Goal: Task Accomplishment & Management: Complete application form

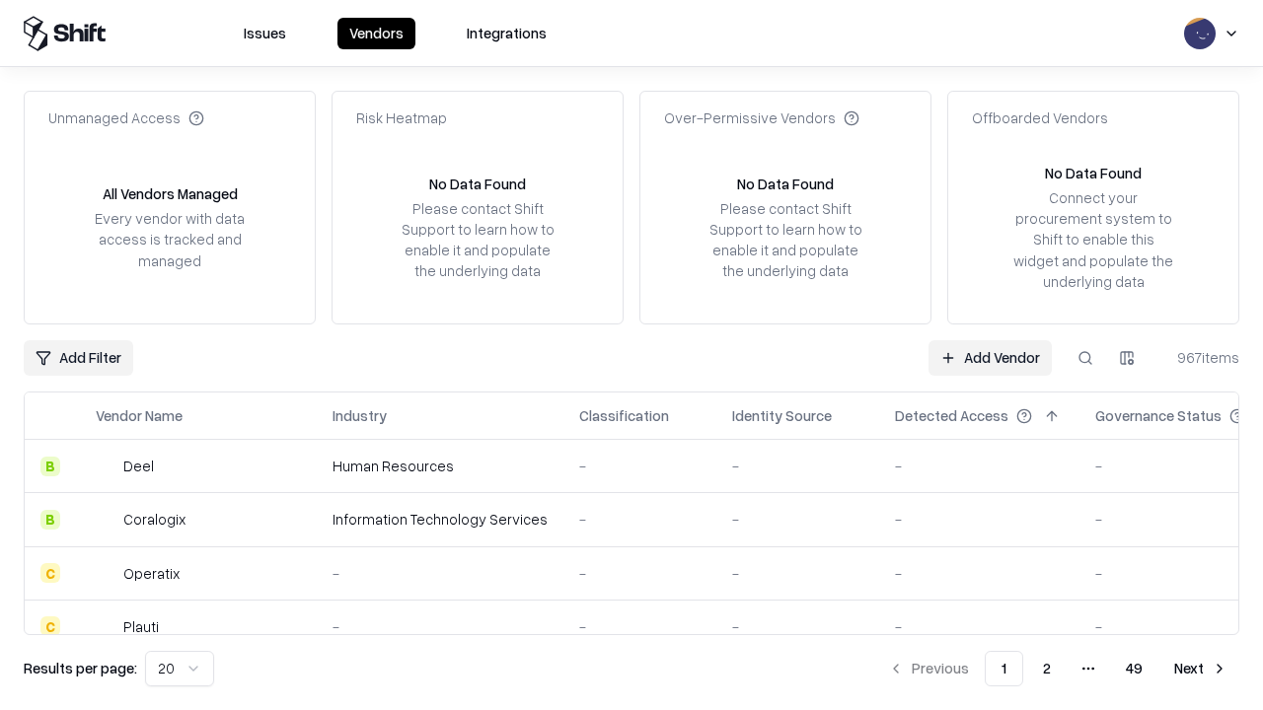
click at [989, 357] on link "Add Vendor" at bounding box center [989, 358] width 123 height 36
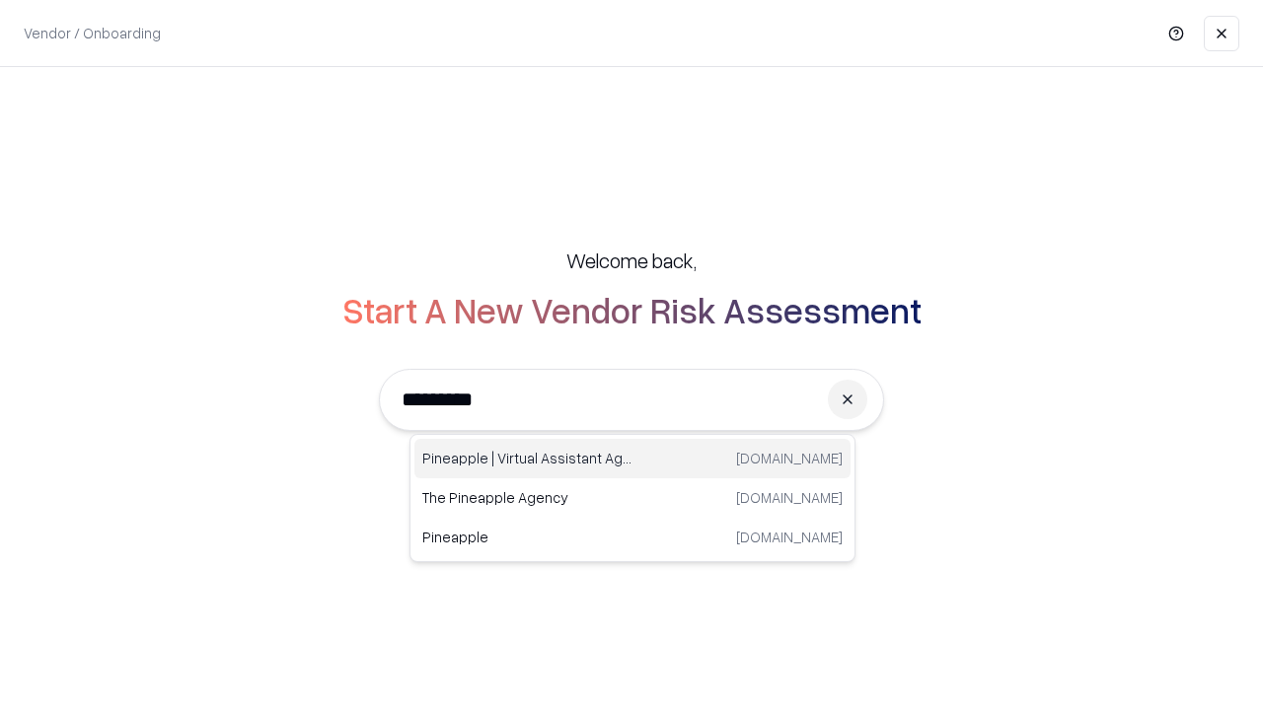
click at [632, 459] on div "Pineapple | Virtual Assistant Agency [DOMAIN_NAME]" at bounding box center [632, 458] width 436 height 39
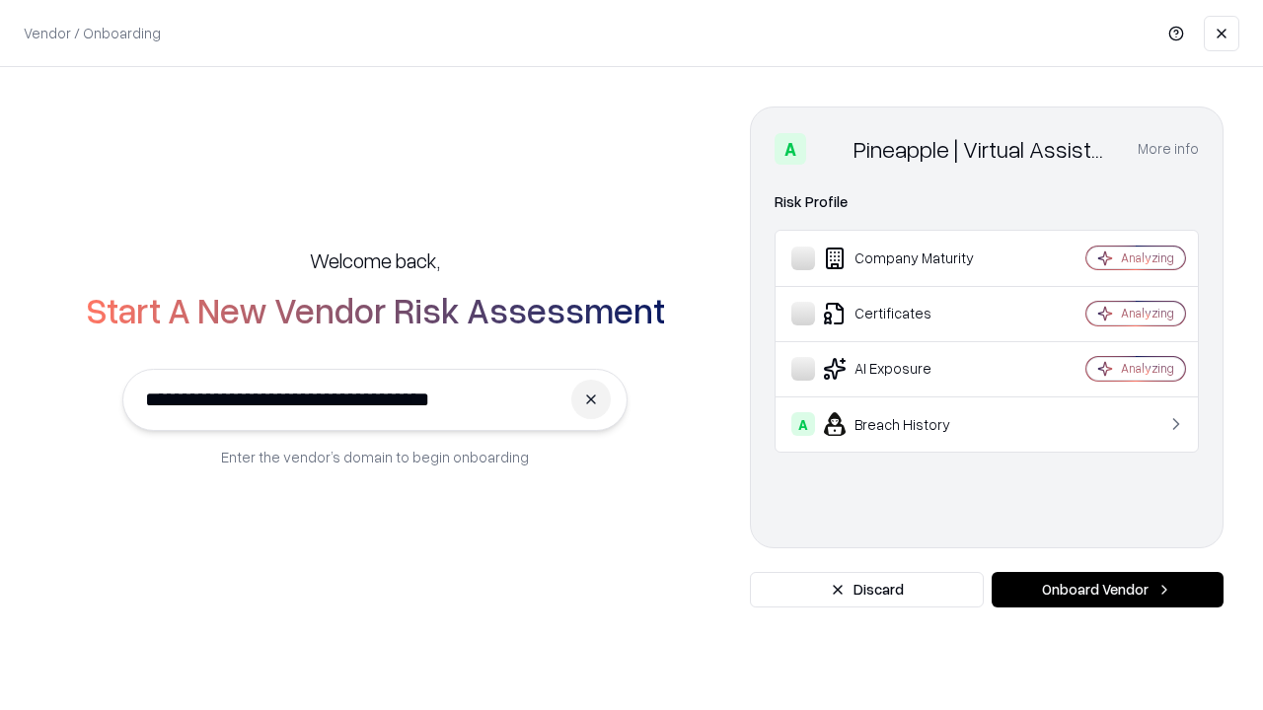
type input "**********"
click at [1107, 590] on button "Onboard Vendor" at bounding box center [1107, 590] width 232 height 36
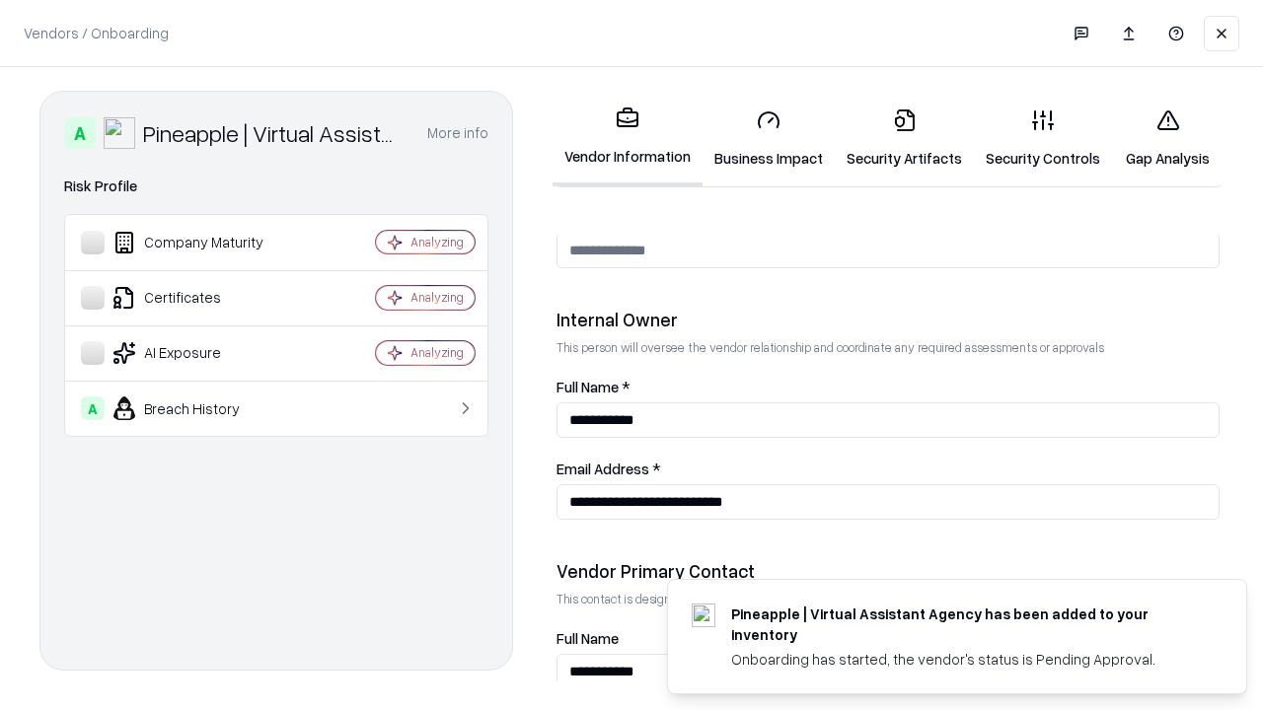
scroll to position [1022, 0]
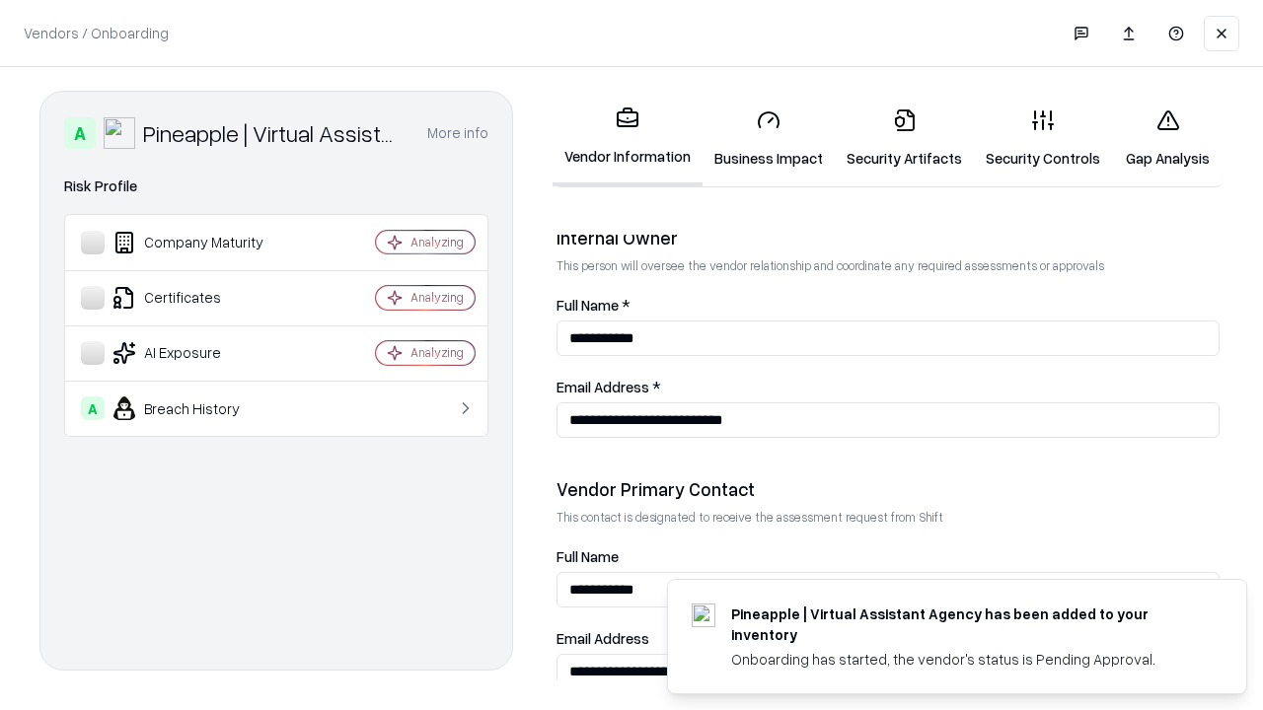
click at [904, 138] on link "Security Artifacts" at bounding box center [904, 139] width 139 height 92
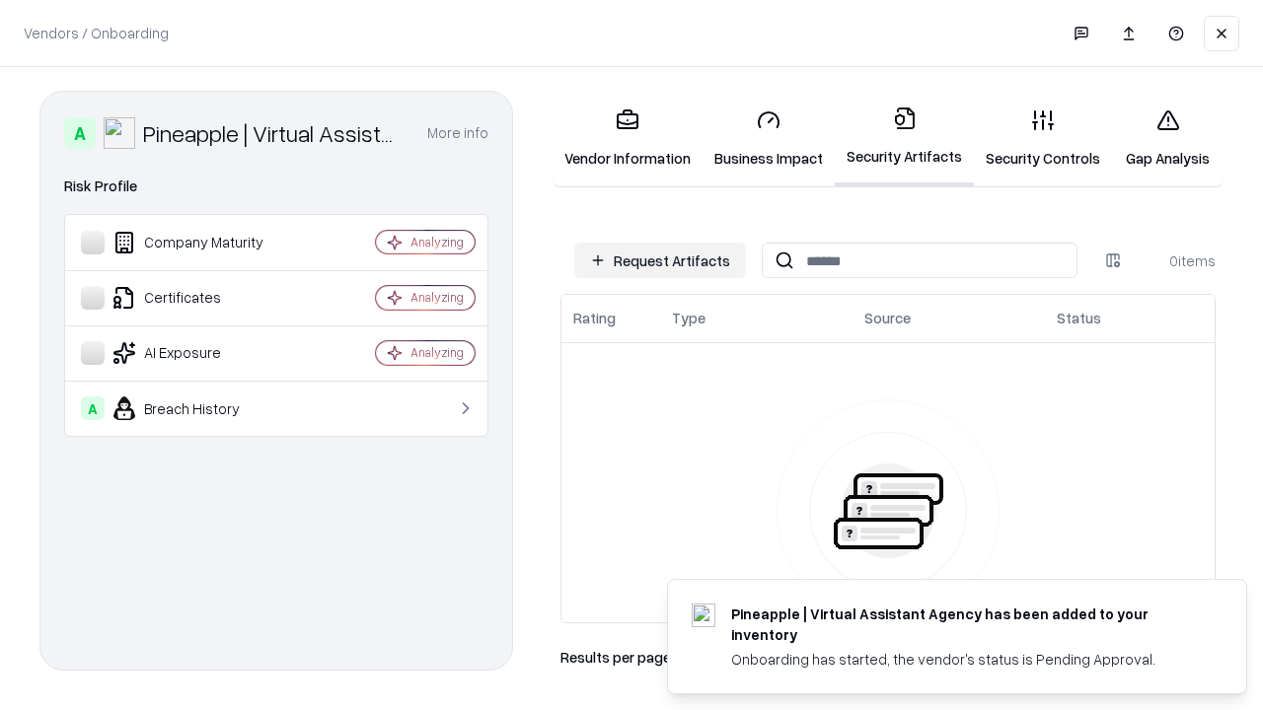
click at [660, 260] on button "Request Artifacts" at bounding box center [660, 261] width 172 height 36
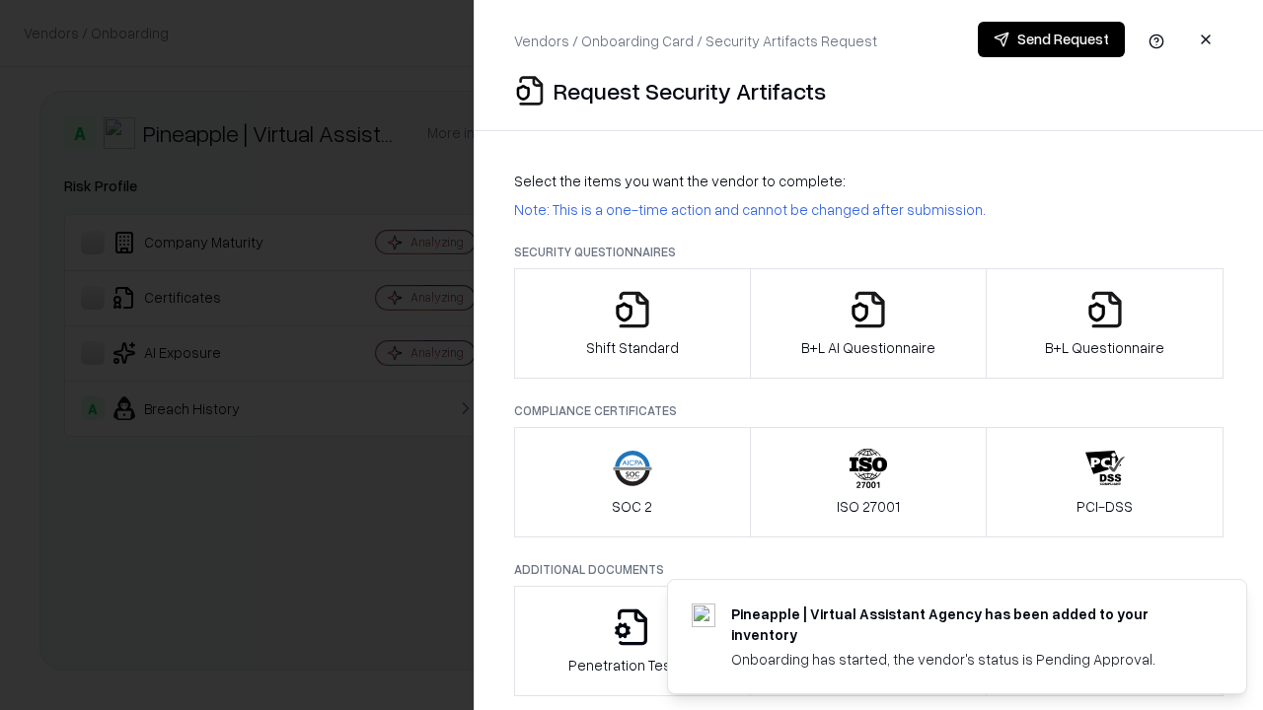
click at [1104, 324] on icon "button" at bounding box center [1104, 309] width 39 height 39
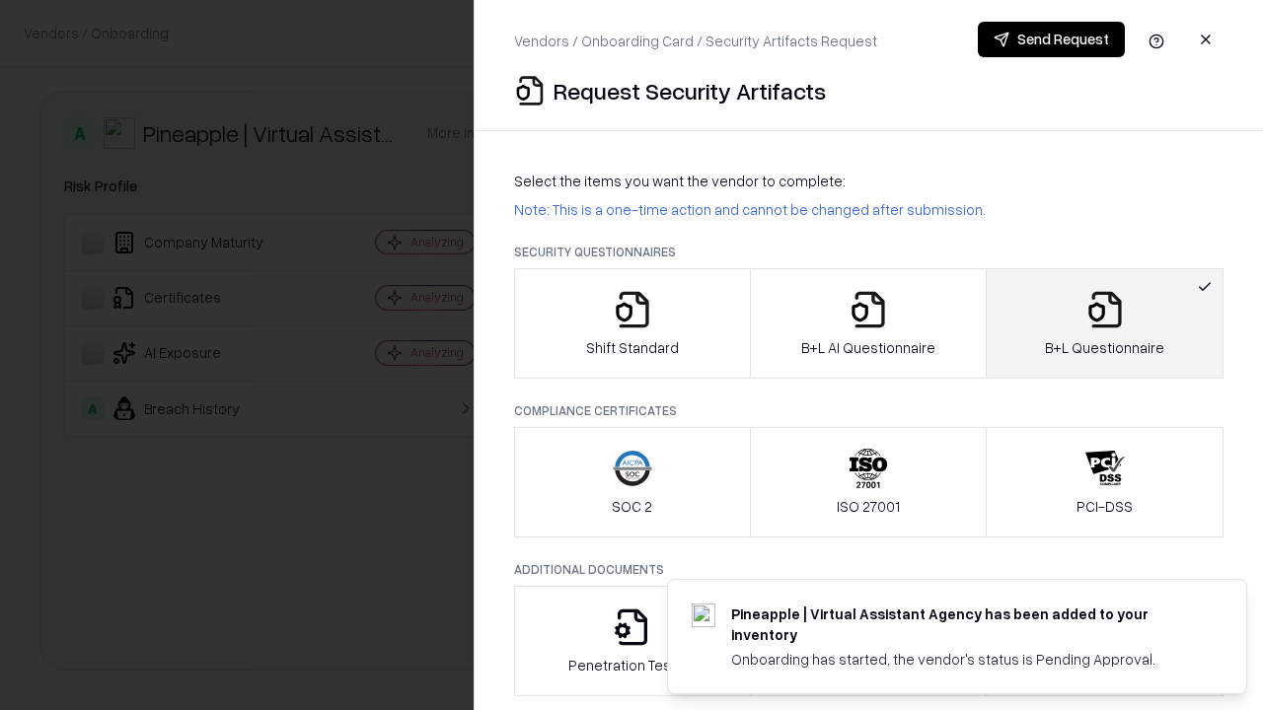
click at [867, 324] on icon "button" at bounding box center [867, 309] width 39 height 39
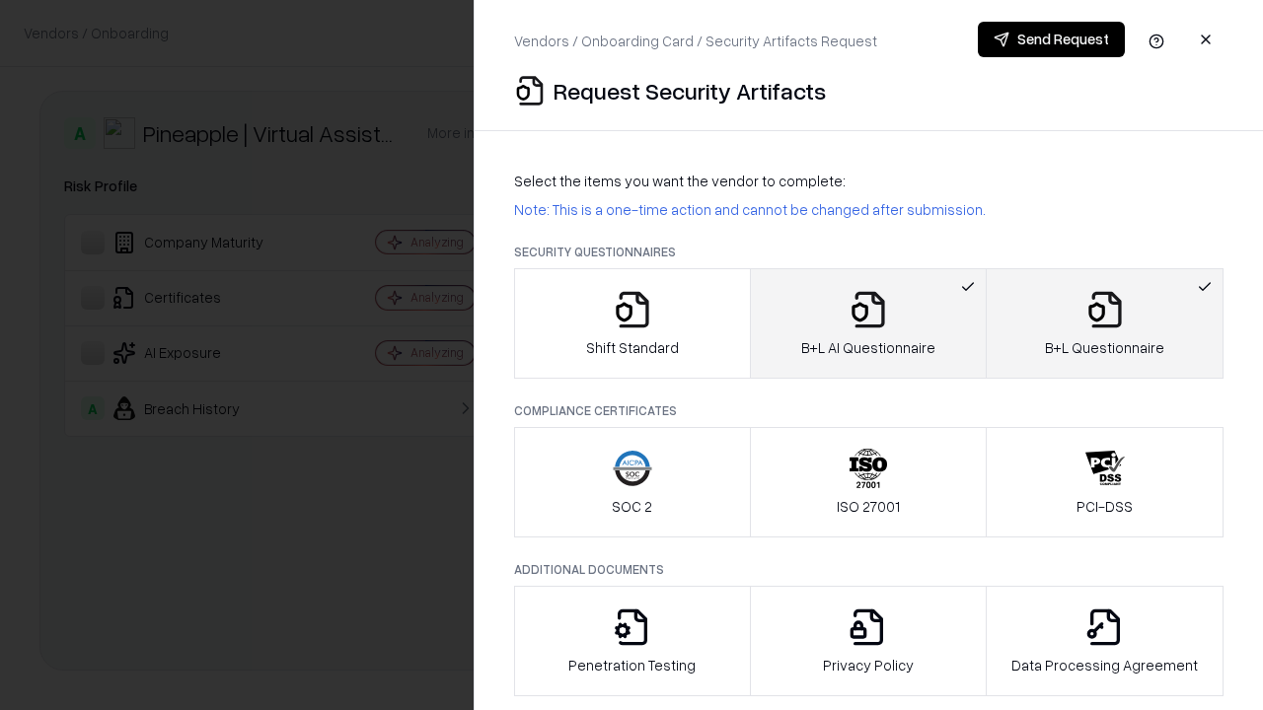
click at [1051, 39] on button "Send Request" at bounding box center [1051, 40] width 147 height 36
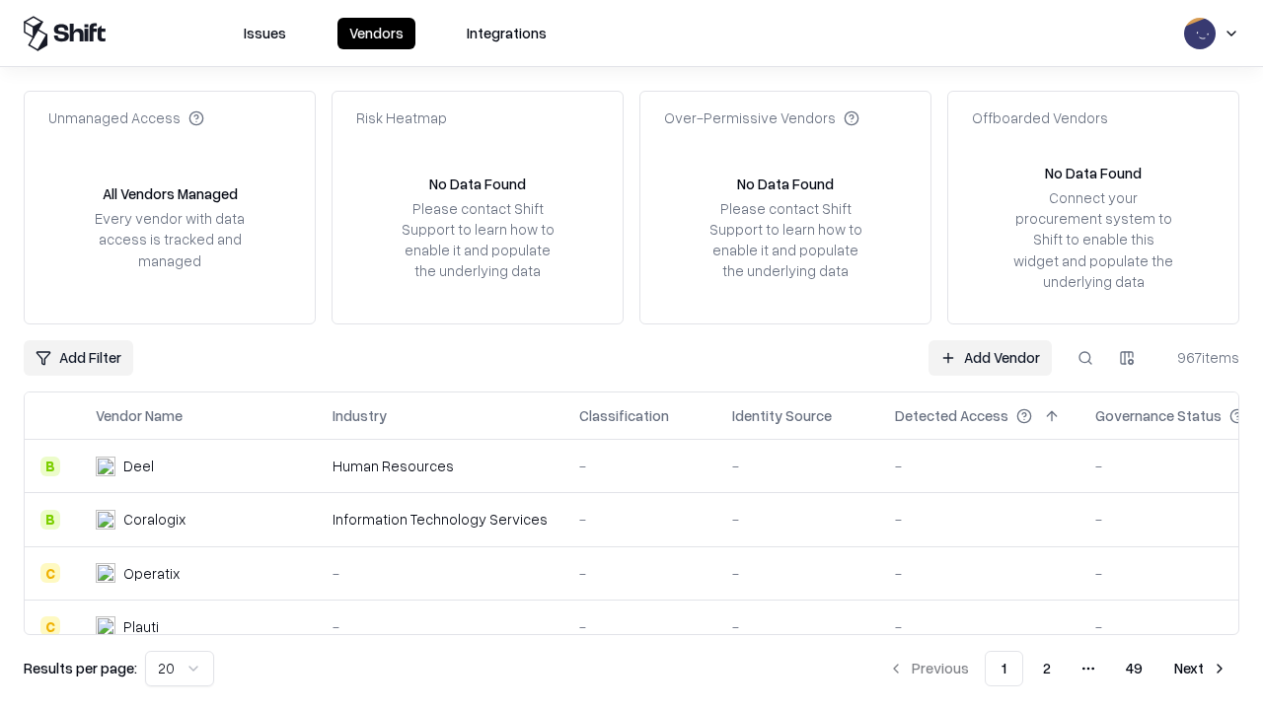
click at [1085, 357] on button at bounding box center [1085, 358] width 36 height 36
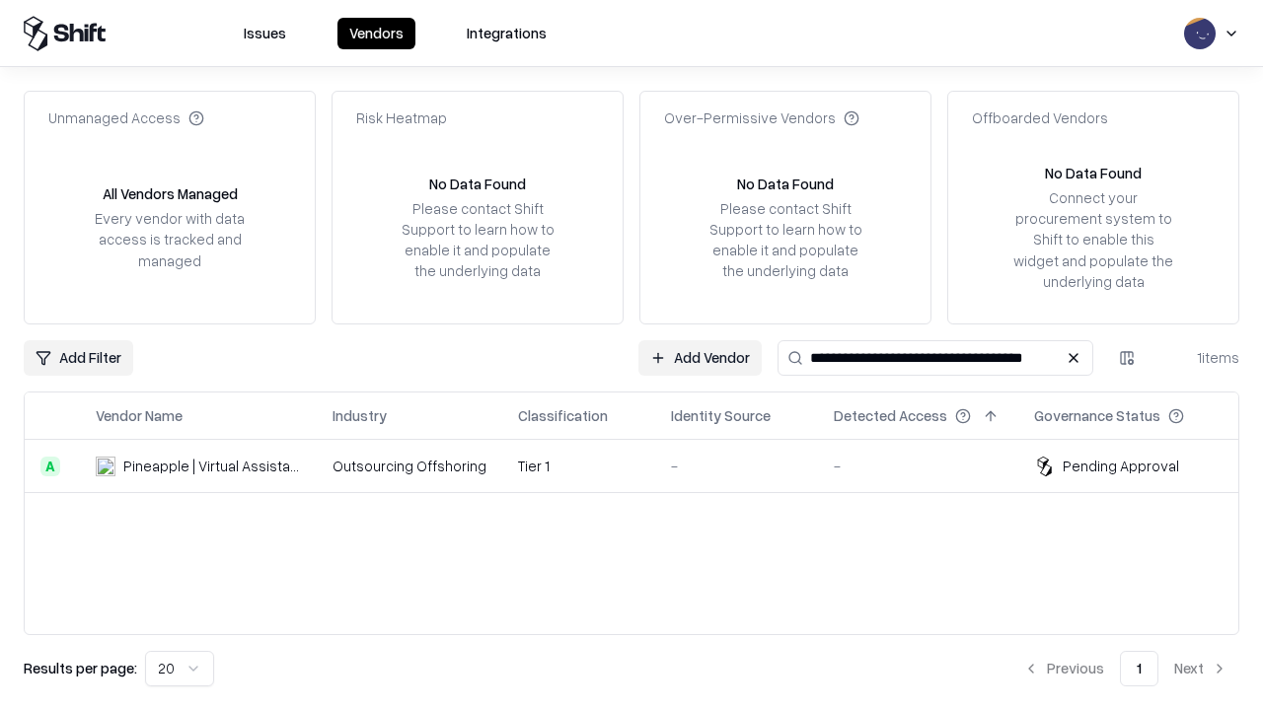
type input "**********"
click at [643, 466] on td "Tier 1" at bounding box center [578, 466] width 153 height 53
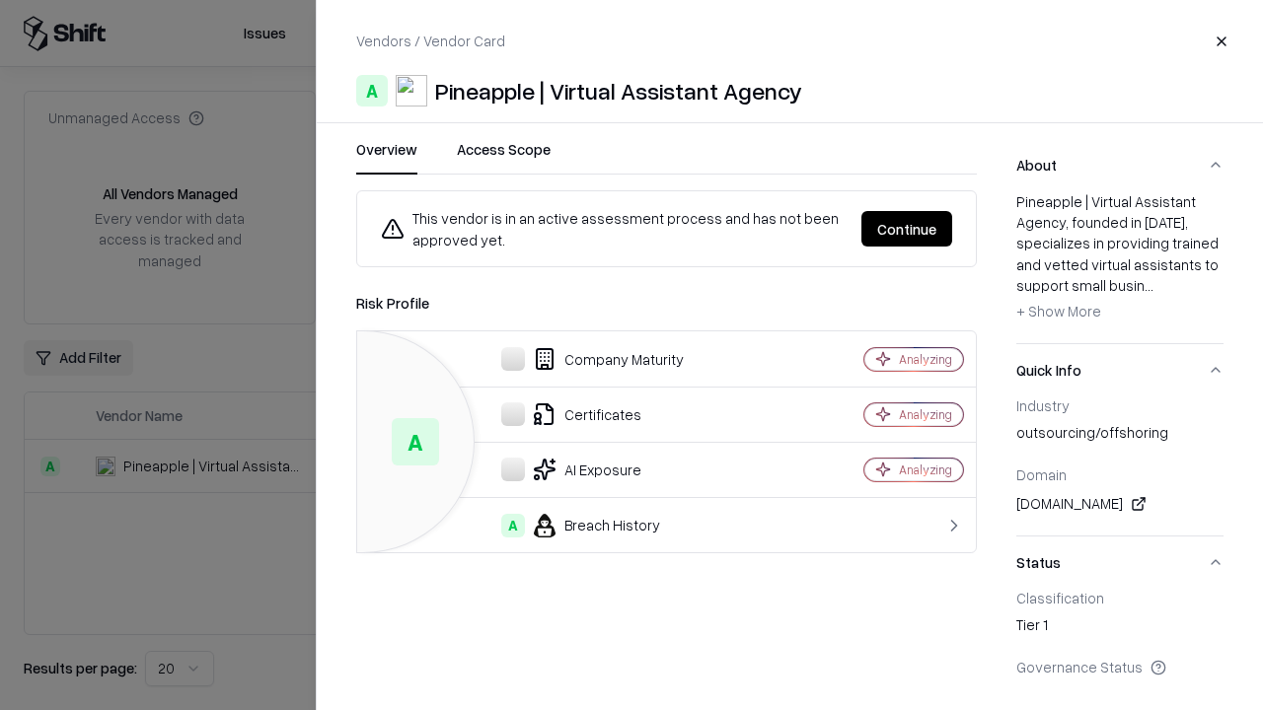
click at [907, 229] on button "Continue" at bounding box center [906, 229] width 91 height 36
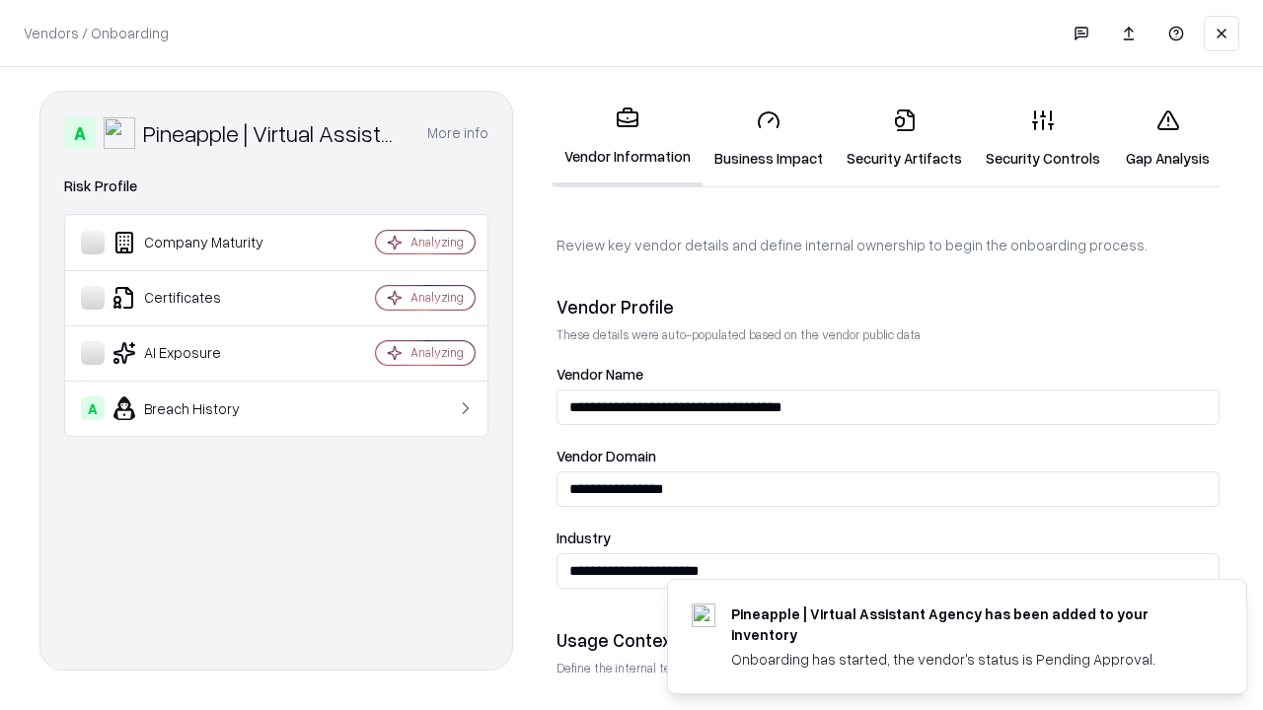
click at [904, 138] on link "Security Artifacts" at bounding box center [904, 139] width 139 height 92
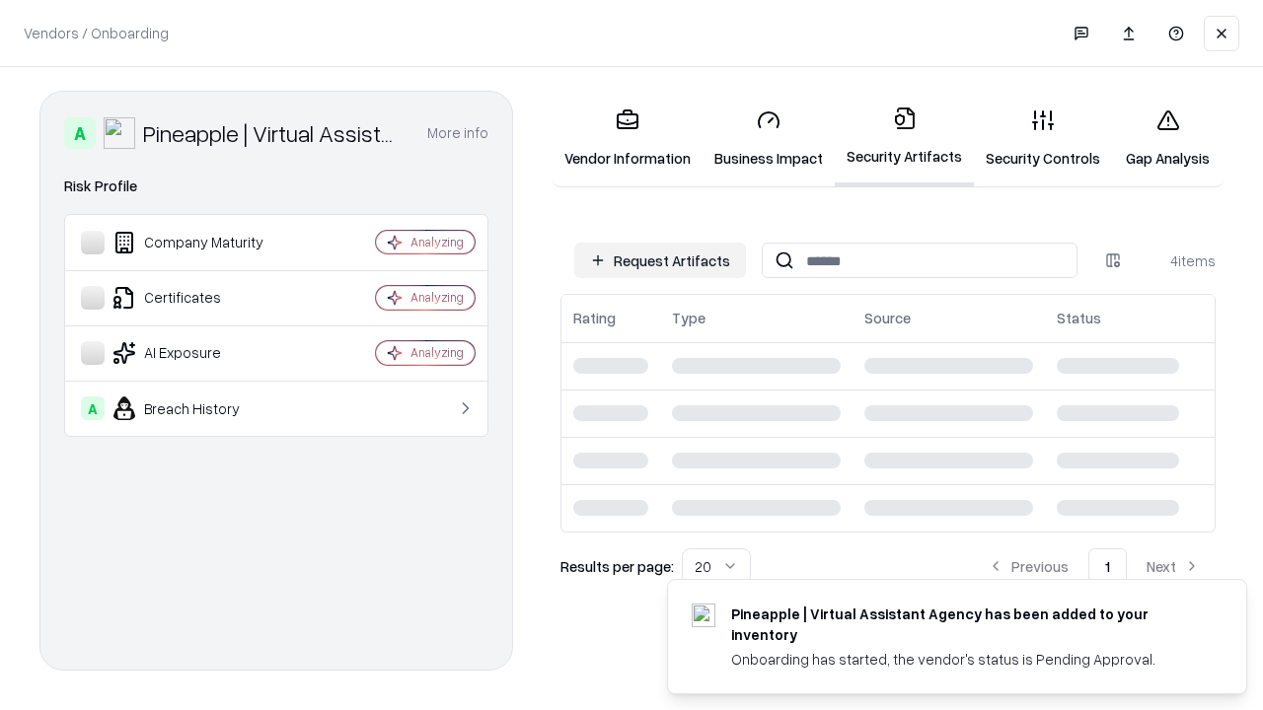
click at [1167, 138] on link "Gap Analysis" at bounding box center [1167, 139] width 111 height 92
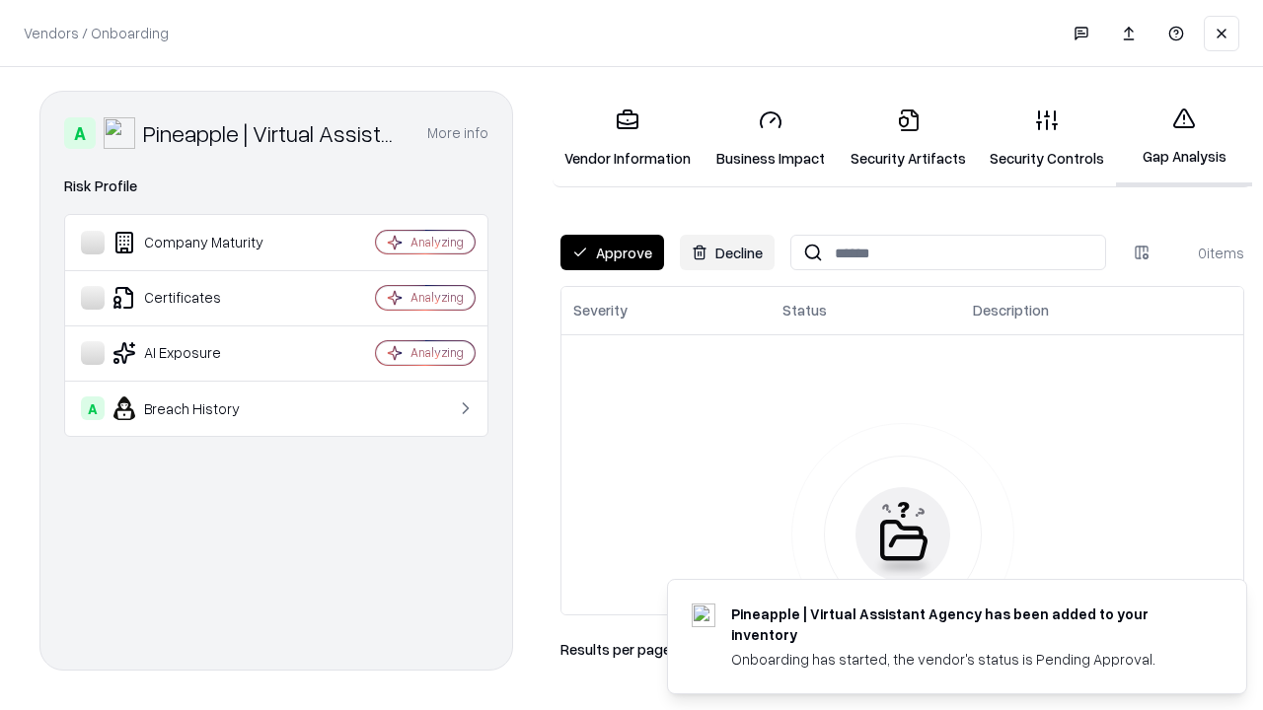
click at [612, 253] on button "Approve" at bounding box center [612, 253] width 104 height 36
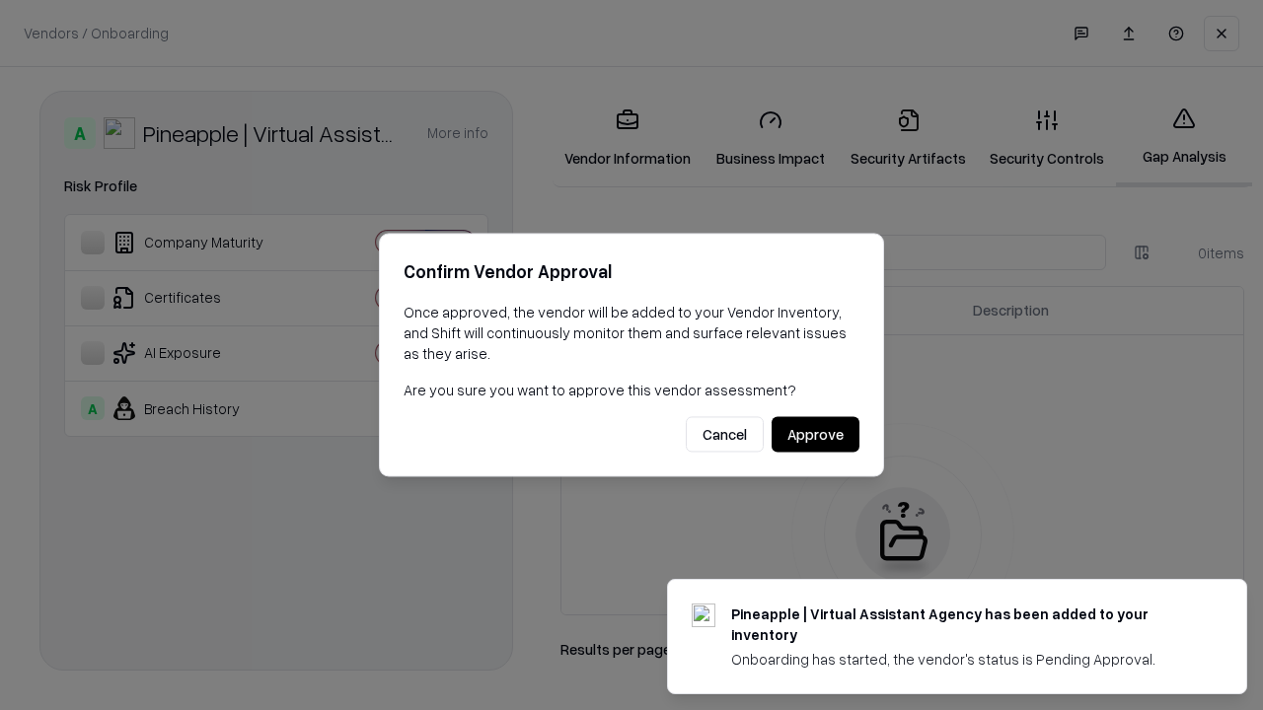
click at [815, 434] on button "Approve" at bounding box center [815, 435] width 88 height 36
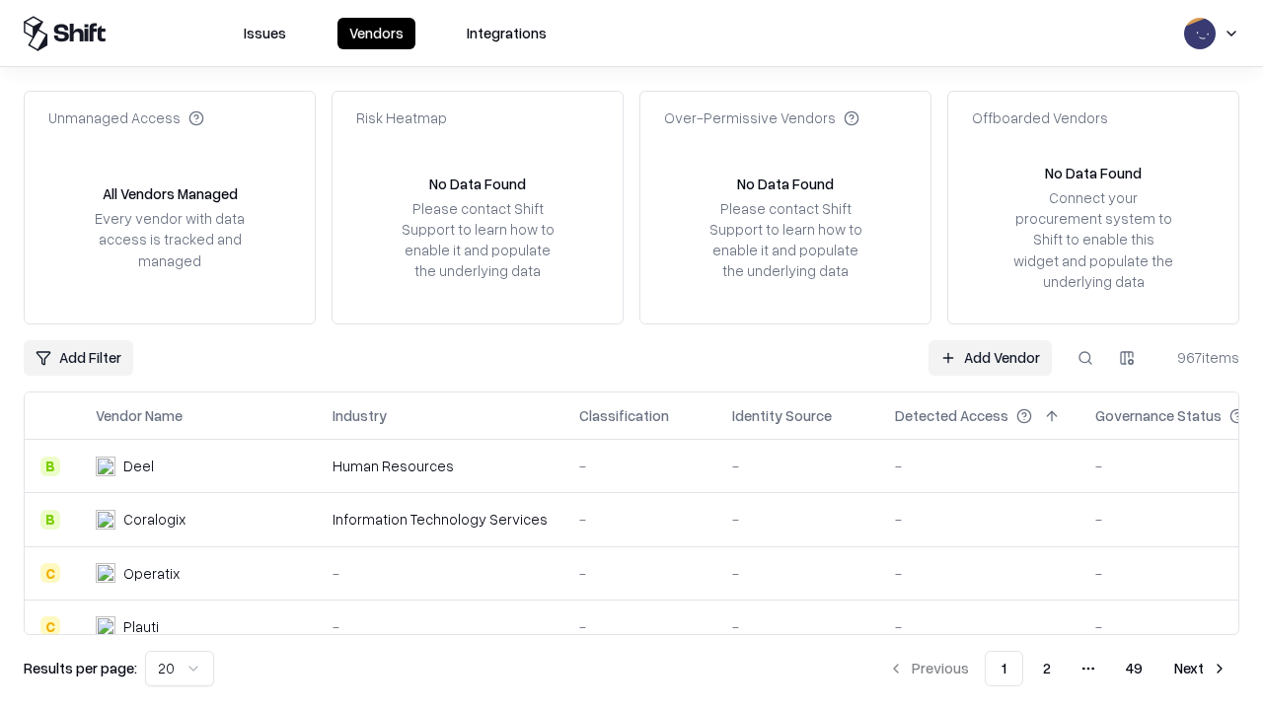
type input "**********"
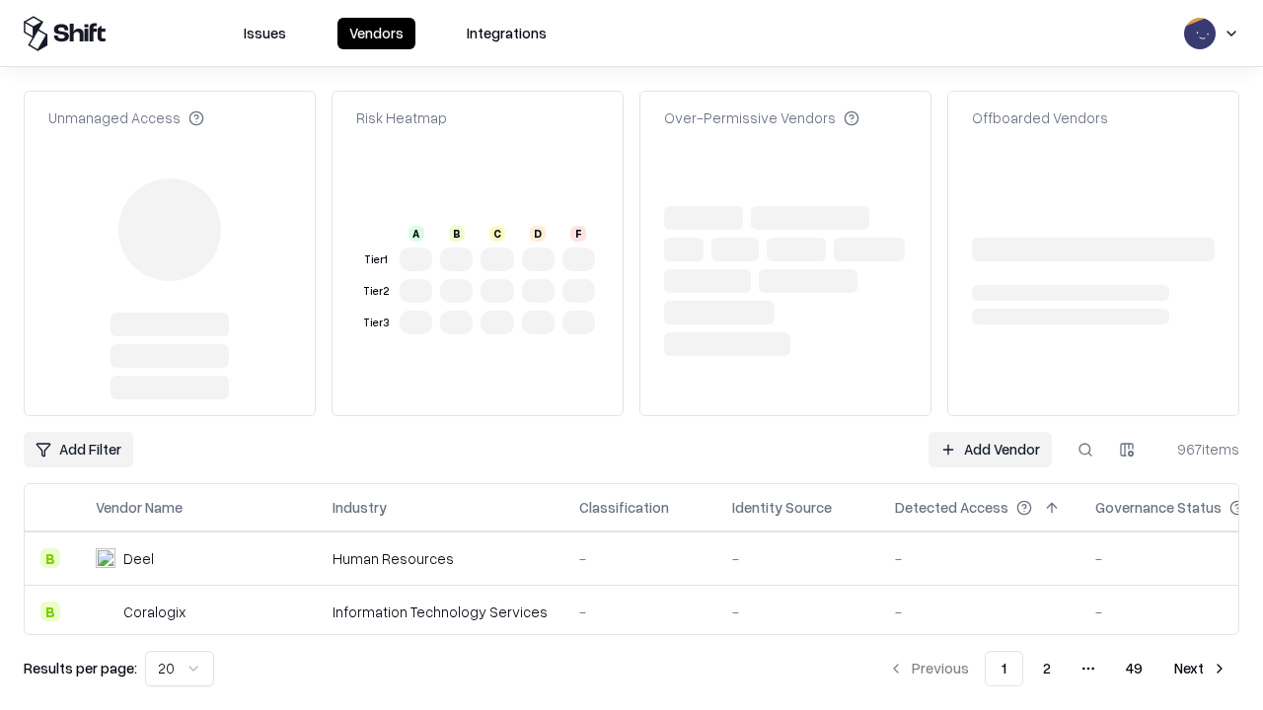
click at [989, 432] on link "Add Vendor" at bounding box center [989, 450] width 123 height 36
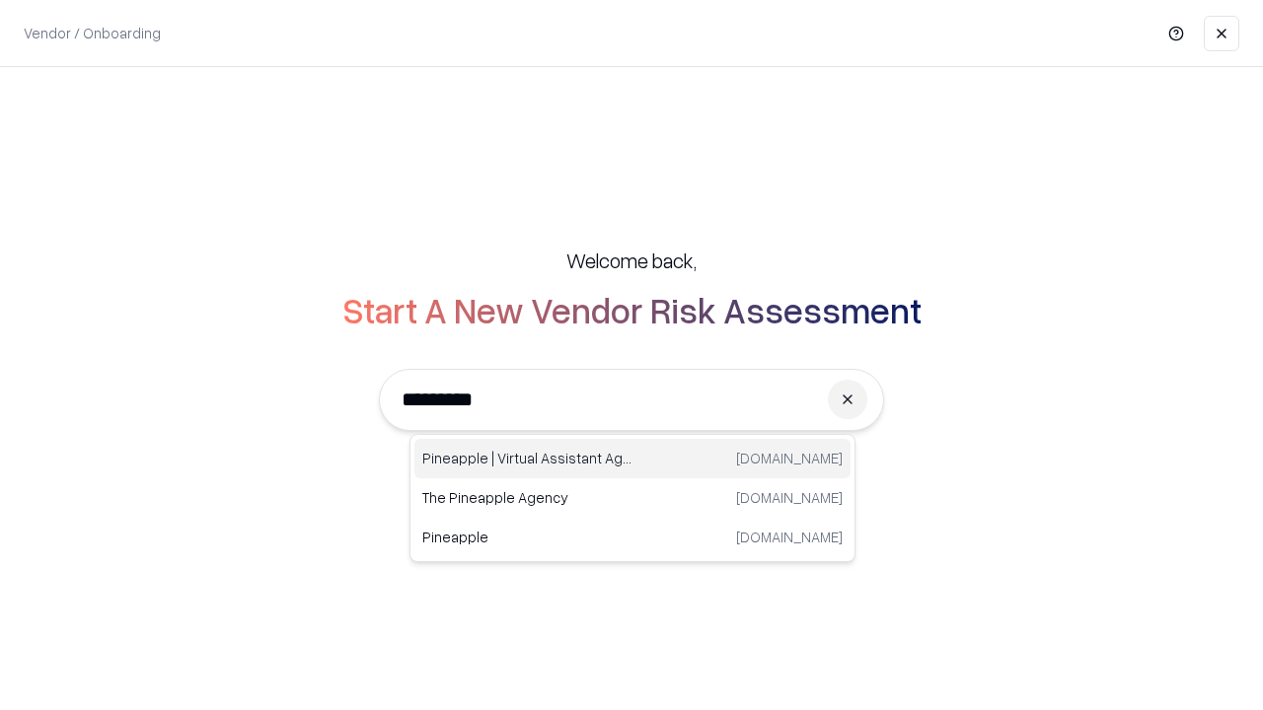
click at [632, 459] on div "Pineapple | Virtual Assistant Agency [DOMAIN_NAME]" at bounding box center [632, 458] width 436 height 39
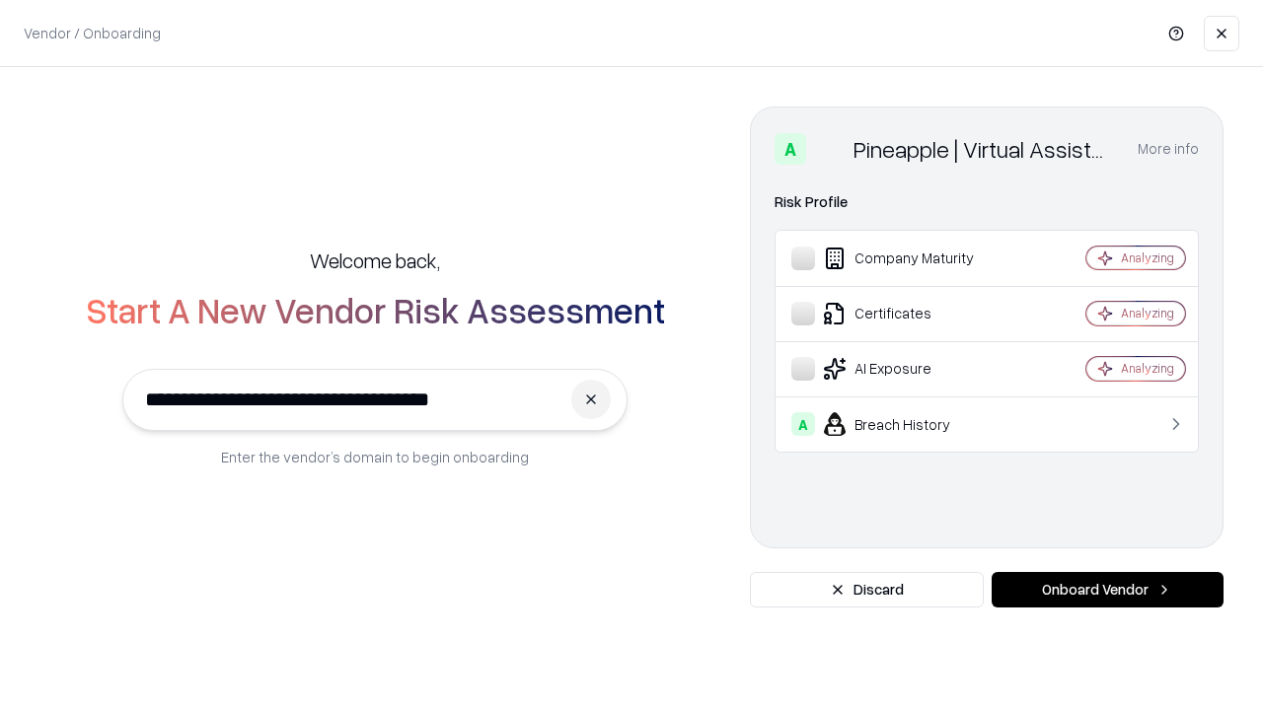
type input "**********"
click at [1107, 590] on button "Onboard Vendor" at bounding box center [1107, 590] width 232 height 36
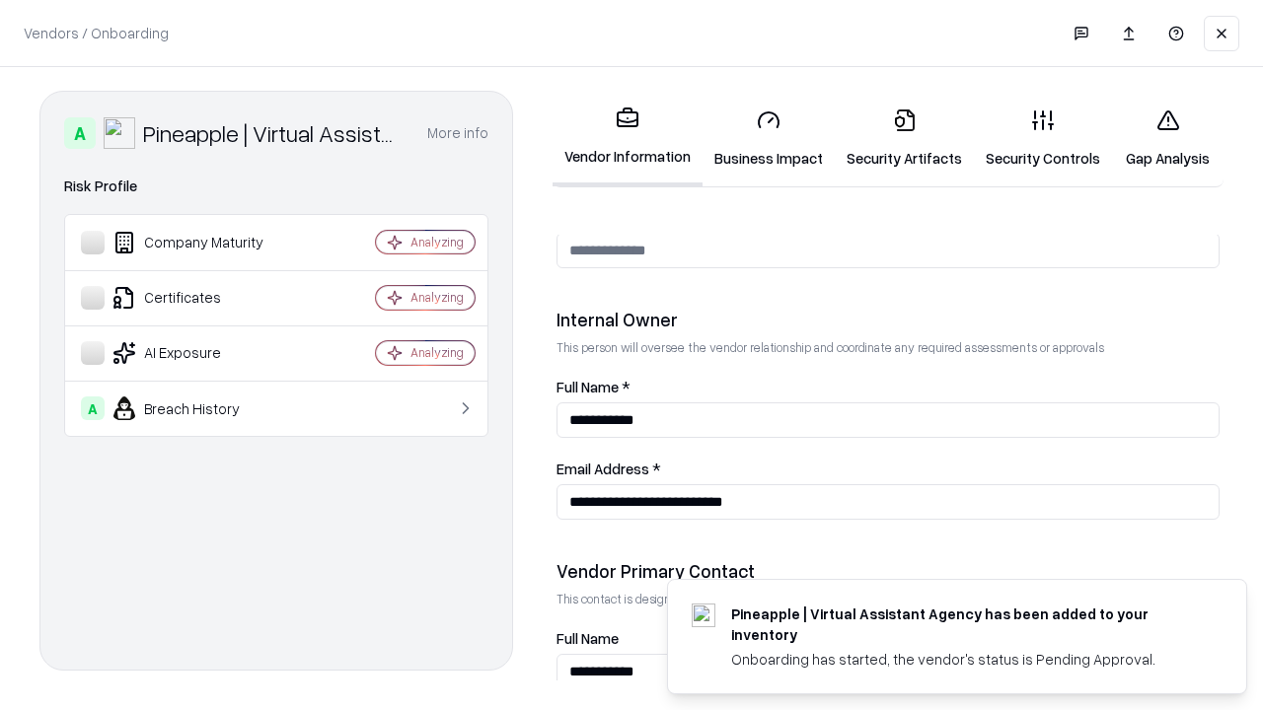
scroll to position [1022, 0]
